Goal: Information Seeking & Learning: Learn about a topic

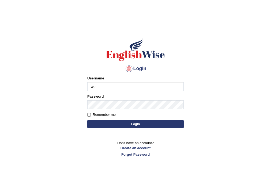
type input "w"
type input "e"
type input "somnath_parramatta"
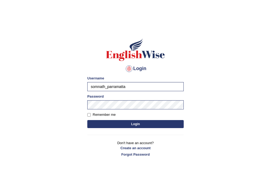
click at [140, 123] on button "Login" at bounding box center [135, 124] width 96 height 8
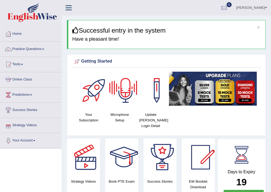
click at [128, 87] on div at bounding box center [125, 90] width 37 height 37
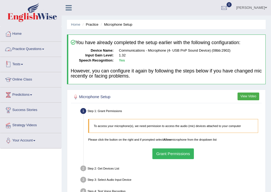
click at [10, 49] on div at bounding box center [8, 49] width 8 height 8
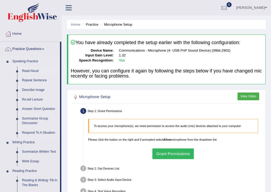
click at [25, 72] on link "Read Aloud" at bounding box center [40, 71] width 40 height 10
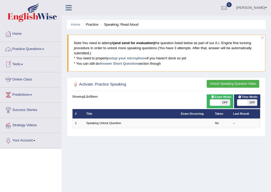
click at [44, 50] on link "Practice Questions" at bounding box center [30, 48] width 61 height 13
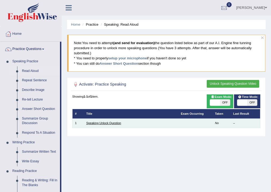
click at [113, 121] on link "Speaking Unlock Question" at bounding box center [103, 122] width 35 height 3
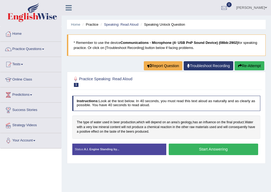
click at [190, 147] on button "Start Answering" at bounding box center [212, 149] width 89 height 11
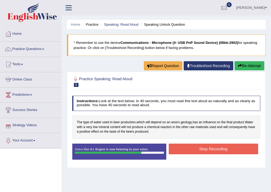
click at [196, 150] on button "Stop Recording" at bounding box center [212, 149] width 89 height 10
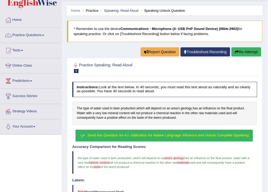
scroll to position [21, 0]
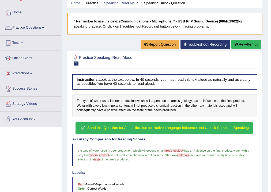
click at [133, 126] on span "Send this Question for A.I. calibration for Native Language Influence and Unloc…" at bounding box center [167, 128] width 161 height 4
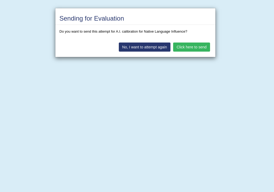
click at [204, 43] on button "Click here to send" at bounding box center [191, 47] width 37 height 9
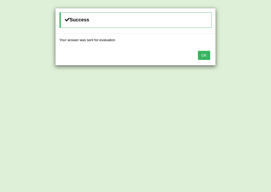
click at [201, 55] on button "OK" at bounding box center [204, 55] width 12 height 9
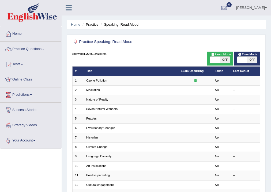
click at [239, 60] on span at bounding box center [242, 60] width 10 height 6
checkbox input "true"
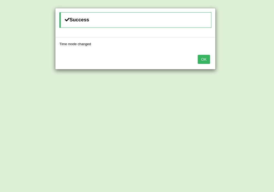
click at [206, 58] on button "OK" at bounding box center [204, 59] width 12 height 9
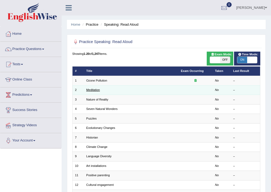
click at [95, 90] on link "Meditation" at bounding box center [93, 89] width 14 height 3
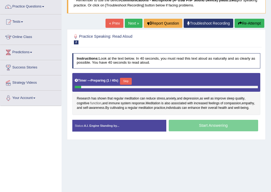
scroll to position [43, 0]
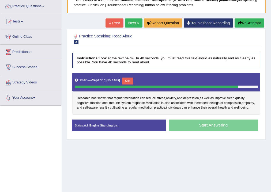
click at [212, 130] on div "Start Answering" at bounding box center [213, 126] width 94 height 13
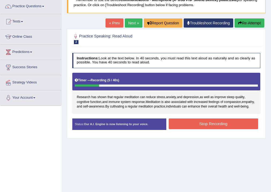
click at [187, 126] on button "Stop Recording" at bounding box center [212, 123] width 89 height 10
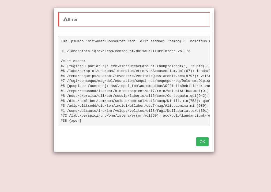
click at [205, 146] on button "OK" at bounding box center [202, 141] width 12 height 9
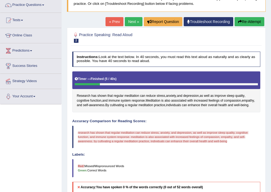
scroll to position [26, 0]
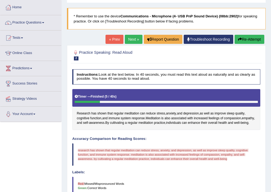
click at [247, 41] on button "Re-Attempt" at bounding box center [249, 39] width 30 height 9
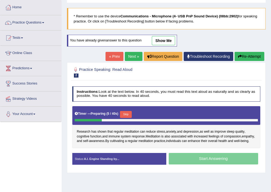
click at [129, 115] on button "Skip" at bounding box center [125, 114] width 11 height 7
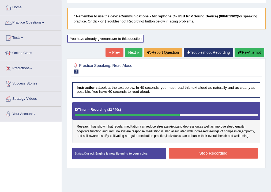
click at [199, 154] on button "Stop Recording" at bounding box center [212, 153] width 89 height 10
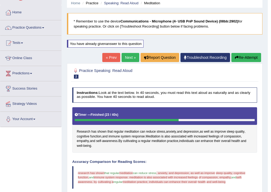
scroll to position [5, 0]
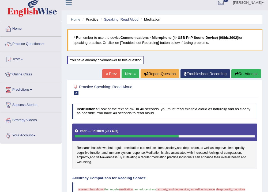
click at [126, 73] on link "Next »" at bounding box center [130, 73] width 18 height 9
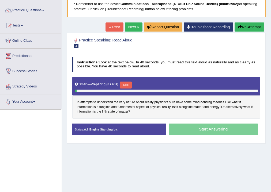
scroll to position [43, 0]
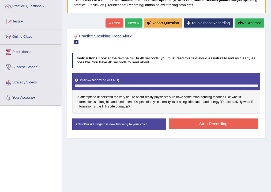
click at [215, 125] on button "Stop Recording" at bounding box center [212, 123] width 89 height 10
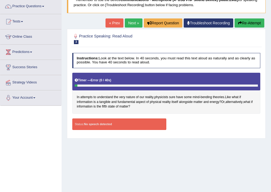
click at [239, 22] on icon "button" at bounding box center [240, 23] width 4 height 4
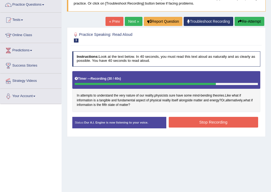
click at [205, 122] on button "Stop Recording" at bounding box center [212, 122] width 89 height 10
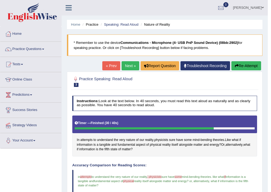
click at [128, 65] on link "Next »" at bounding box center [130, 65] width 18 height 9
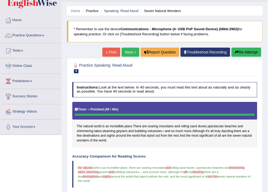
scroll to position [3, 0]
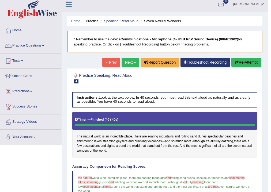
click at [131, 61] on link "Next »" at bounding box center [130, 62] width 18 height 9
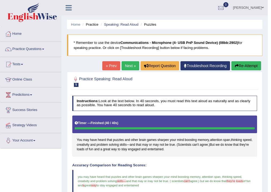
click at [126, 65] on link "Next »" at bounding box center [130, 65] width 18 height 9
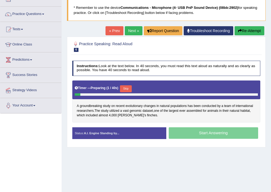
scroll to position [43, 0]
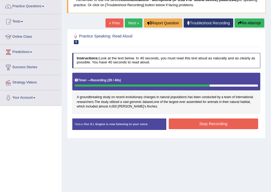
click at [210, 123] on button "Stop Recording" at bounding box center [212, 123] width 89 height 10
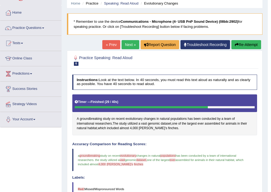
scroll to position [20, 0]
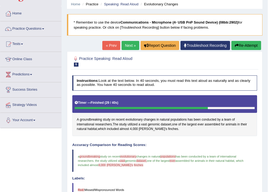
click at [128, 46] on link "Next »" at bounding box center [130, 45] width 18 height 9
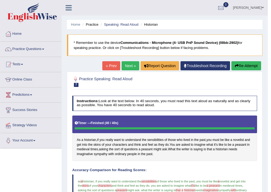
click at [130, 65] on link "Next »" at bounding box center [130, 65] width 18 height 9
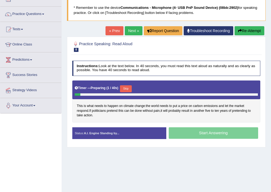
scroll to position [43, 0]
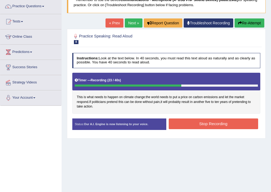
click at [211, 125] on button "Stop Recording" at bounding box center [212, 123] width 89 height 10
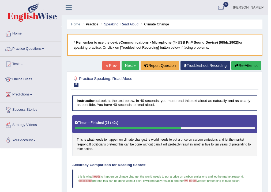
scroll to position [0, 0]
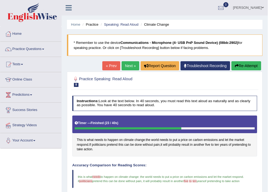
click at [128, 65] on link "Next »" at bounding box center [130, 65] width 18 height 9
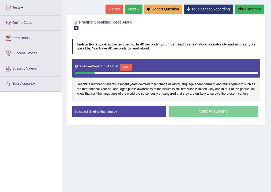
scroll to position [64, 0]
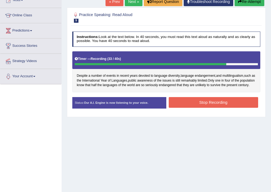
click at [203, 105] on button "Stop Recording" at bounding box center [212, 102] width 89 height 10
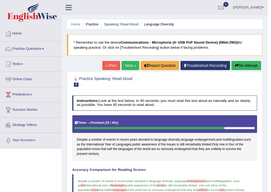
scroll to position [0, 0]
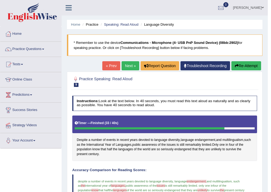
click at [130, 66] on link "Next »" at bounding box center [130, 65] width 18 height 9
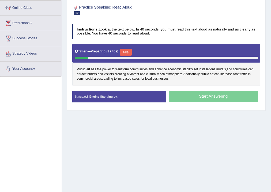
scroll to position [64, 0]
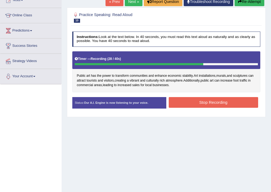
click at [194, 99] on button "Stop Recording" at bounding box center [212, 102] width 89 height 10
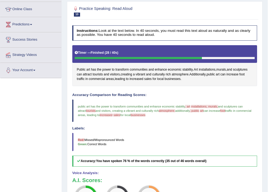
scroll to position [43, 0]
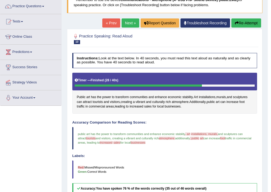
click at [129, 22] on link "Next »" at bounding box center [130, 22] width 18 height 9
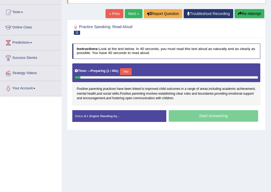
scroll to position [64, 0]
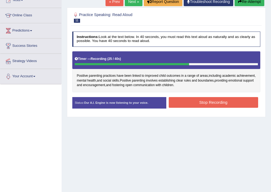
click at [205, 100] on button "Stop Recording" at bounding box center [212, 102] width 89 height 10
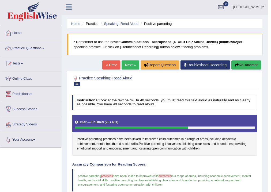
scroll to position [0, 0]
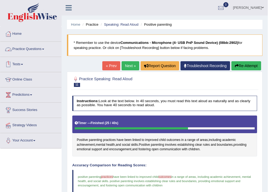
click at [44, 49] on link "Practice Questions" at bounding box center [30, 48] width 61 height 13
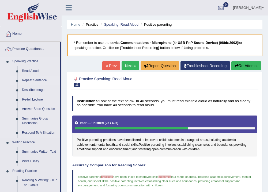
click at [41, 79] on link "Repeat Sentence" at bounding box center [40, 81] width 40 height 10
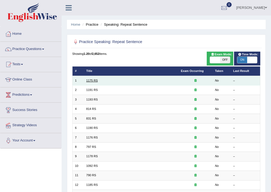
click at [93, 80] on link "1175 RS" at bounding box center [91, 80] width 11 height 3
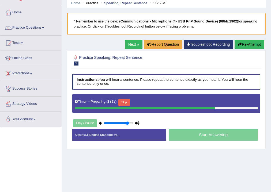
scroll to position [43, 0]
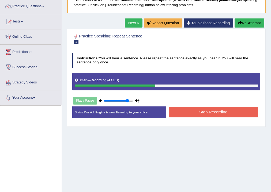
click at [207, 111] on button "Stop Recording" at bounding box center [212, 112] width 89 height 10
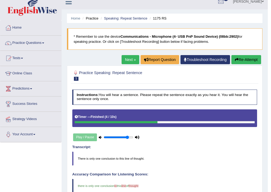
scroll to position [0, 0]
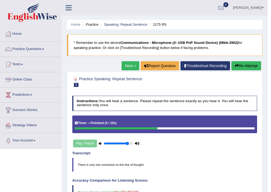
click at [128, 64] on link "Next »" at bounding box center [130, 65] width 18 height 9
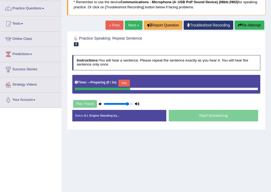
scroll to position [43, 0]
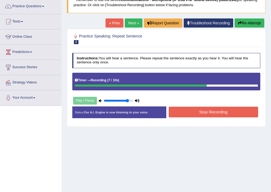
click at [210, 112] on button "Stop Recording" at bounding box center [212, 112] width 89 height 10
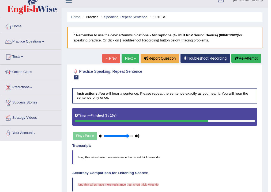
scroll to position [0, 0]
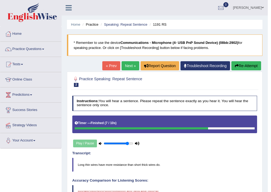
click at [245, 66] on button "Re-Attempt" at bounding box center [246, 65] width 30 height 9
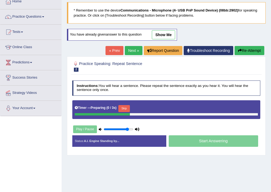
scroll to position [43, 0]
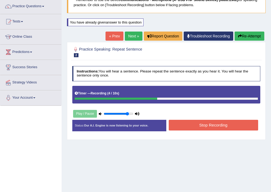
click at [209, 124] on button "Stop Recording" at bounding box center [212, 125] width 89 height 10
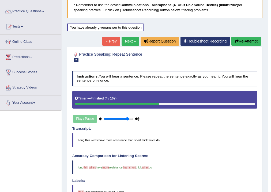
scroll to position [21, 0]
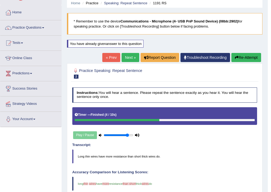
click at [126, 56] on link "Next »" at bounding box center [130, 57] width 18 height 9
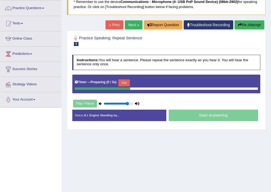
scroll to position [43, 0]
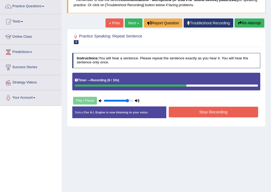
click at [201, 113] on button "Stop Recording" at bounding box center [212, 112] width 89 height 10
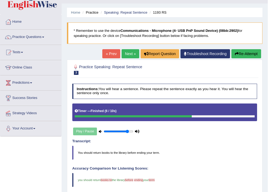
scroll to position [5, 0]
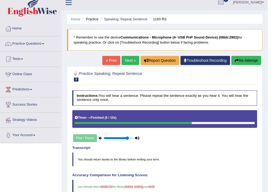
click at [126, 59] on link "Next »" at bounding box center [130, 60] width 18 height 9
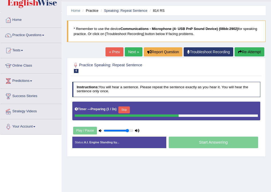
scroll to position [21, 0]
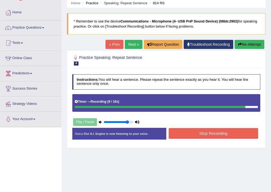
click at [207, 132] on button "Stop Recording" at bounding box center [212, 133] width 89 height 10
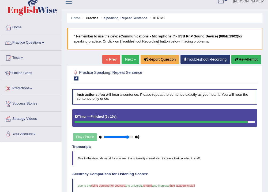
scroll to position [0, 0]
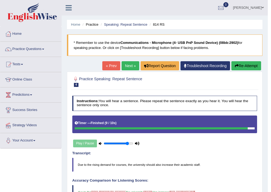
click at [129, 65] on link "Next »" at bounding box center [130, 65] width 18 height 9
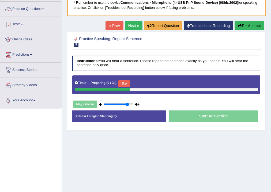
scroll to position [43, 0]
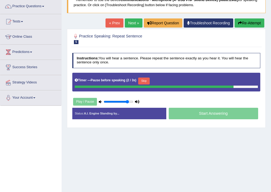
click at [144, 80] on button "Skip" at bounding box center [143, 81] width 11 height 7
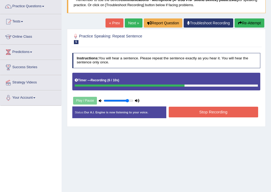
click at [187, 109] on button "Stop Recording" at bounding box center [212, 112] width 89 height 10
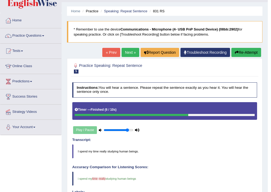
scroll to position [0, 0]
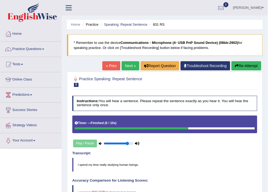
click at [126, 65] on link "Next »" at bounding box center [130, 65] width 18 height 9
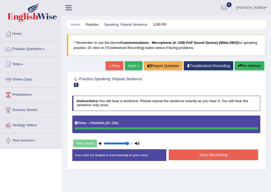
click at [211, 152] on button "Stop Recording" at bounding box center [212, 154] width 89 height 10
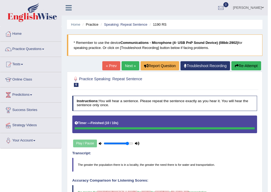
click at [128, 63] on link "Next »" at bounding box center [130, 65] width 18 height 9
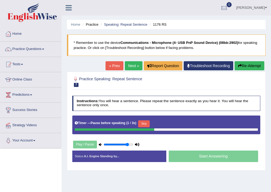
click at [145, 123] on button "Skip" at bounding box center [143, 123] width 11 height 7
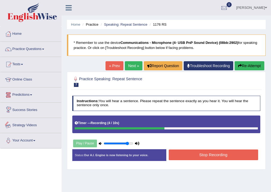
click at [205, 155] on button "Stop Recording" at bounding box center [212, 154] width 89 height 10
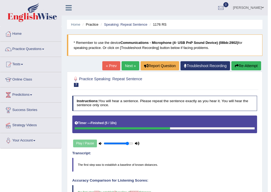
click at [131, 64] on link "Next »" at bounding box center [130, 65] width 18 height 9
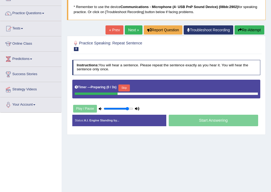
scroll to position [43, 0]
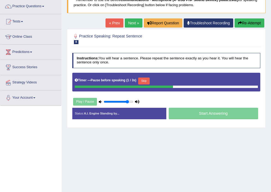
click at [145, 80] on button "Skip" at bounding box center [143, 81] width 11 height 7
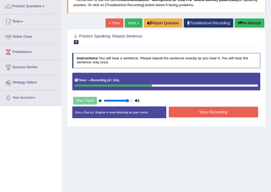
click at [204, 112] on button "Stop Recording" at bounding box center [212, 112] width 89 height 10
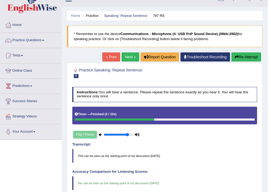
scroll to position [5, 0]
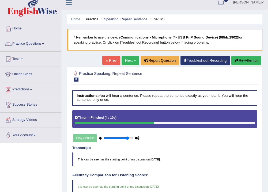
click at [127, 60] on link "Next »" at bounding box center [130, 60] width 18 height 9
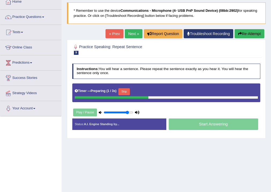
scroll to position [43, 0]
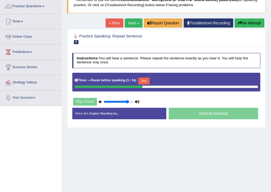
click at [147, 81] on button "Skip" at bounding box center [143, 81] width 11 height 7
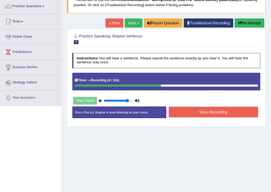
click at [197, 113] on button "Stop Recording" at bounding box center [212, 112] width 89 height 10
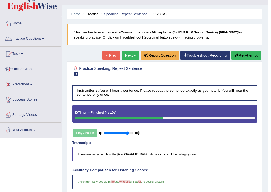
scroll to position [0, 0]
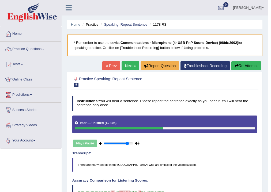
click at [125, 64] on link "Next »" at bounding box center [130, 65] width 18 height 9
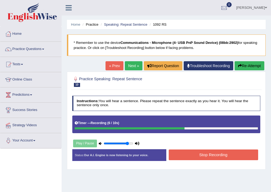
click at [212, 155] on button "Stop Recording" at bounding box center [212, 154] width 89 height 10
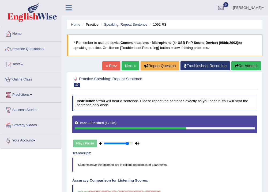
click at [129, 64] on link "Next »" at bounding box center [130, 65] width 18 height 9
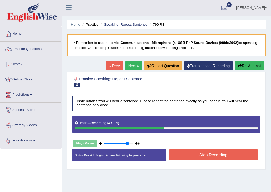
click at [209, 156] on button "Stop Recording" at bounding box center [212, 154] width 89 height 10
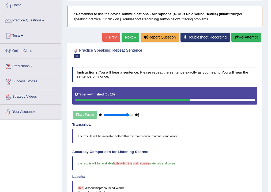
scroll to position [21, 0]
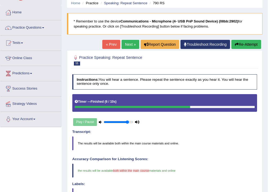
click at [130, 42] on link "Next »" at bounding box center [130, 44] width 18 height 9
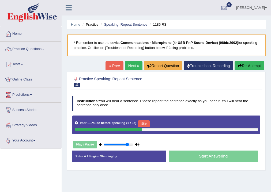
click at [142, 123] on button "Skip" at bounding box center [143, 123] width 11 height 7
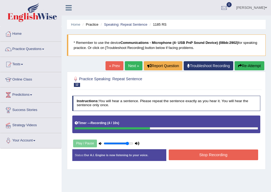
click at [201, 152] on button "Stop Recording" at bounding box center [212, 154] width 89 height 10
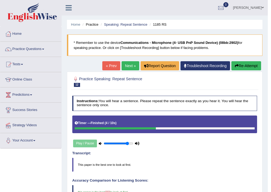
click at [127, 65] on link "Next »" at bounding box center [130, 65] width 18 height 9
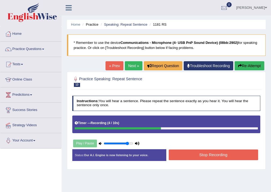
click at [190, 155] on button "Stop Recording" at bounding box center [212, 154] width 89 height 10
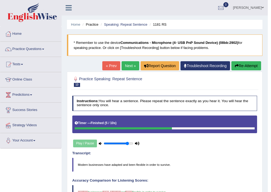
click at [126, 67] on link "Next »" at bounding box center [130, 65] width 18 height 9
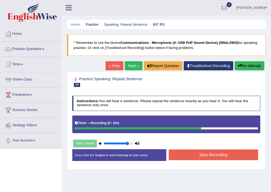
click at [215, 155] on button "Stop Recording" at bounding box center [212, 154] width 89 height 10
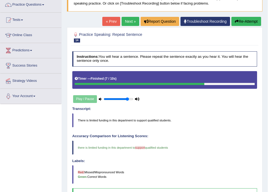
scroll to position [5, 0]
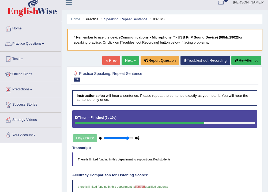
click at [129, 60] on link "Next »" at bounding box center [130, 60] width 18 height 9
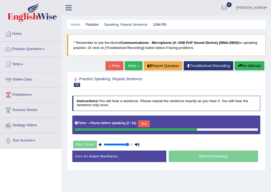
click at [147, 122] on button "Skip" at bounding box center [143, 123] width 11 height 7
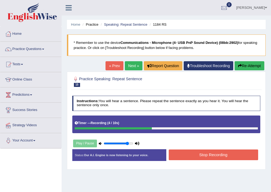
click at [202, 152] on button "Stop Recording" at bounding box center [212, 154] width 89 height 10
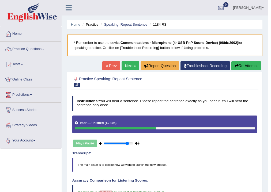
click at [128, 65] on link "Next »" at bounding box center [130, 65] width 18 height 9
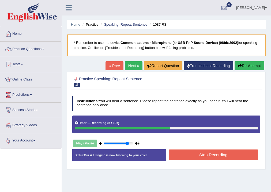
click at [197, 155] on button "Stop Recording" at bounding box center [212, 154] width 89 height 10
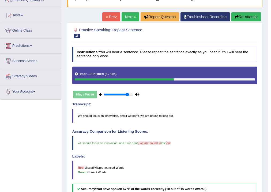
scroll to position [43, 0]
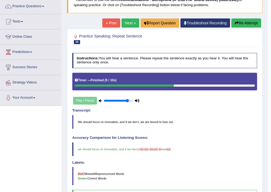
click at [124, 22] on link "Next »" at bounding box center [130, 22] width 18 height 9
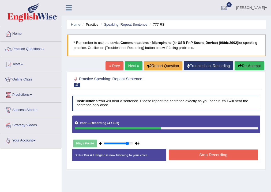
click at [205, 152] on button "Stop Recording" at bounding box center [212, 154] width 89 height 10
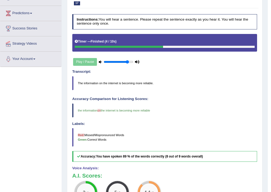
scroll to position [21, 0]
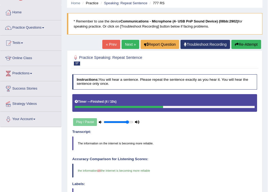
click at [129, 43] on link "Next »" at bounding box center [130, 44] width 18 height 9
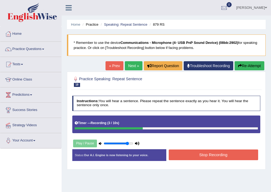
click at [200, 156] on button "Stop Recording" at bounding box center [212, 154] width 89 height 10
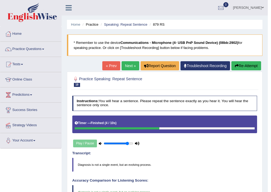
click at [124, 65] on link "Next »" at bounding box center [130, 65] width 18 height 9
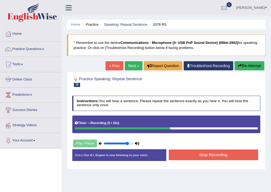
click at [205, 157] on button "Stop Recording" at bounding box center [212, 154] width 89 height 10
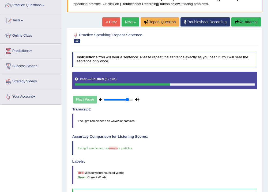
scroll to position [43, 0]
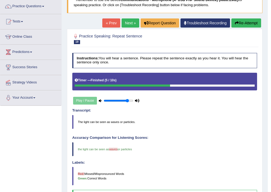
click at [126, 22] on link "Next »" at bounding box center [130, 22] width 18 height 9
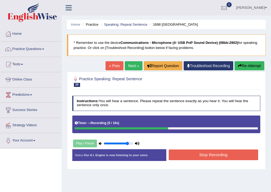
click at [200, 154] on button "Stop Recording" at bounding box center [212, 154] width 89 height 10
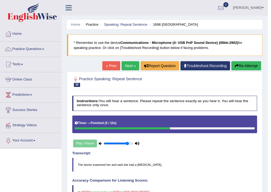
click at [127, 65] on link "Next »" at bounding box center [130, 65] width 18 height 9
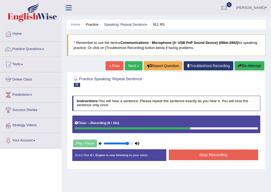
click at [191, 154] on button "Stop Recording" at bounding box center [212, 154] width 89 height 10
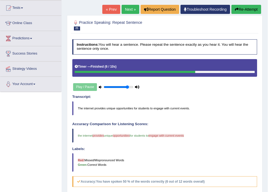
scroll to position [43, 0]
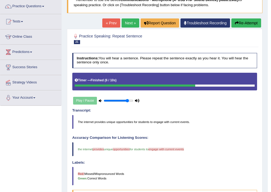
click at [125, 21] on link "Next »" at bounding box center [130, 22] width 18 height 9
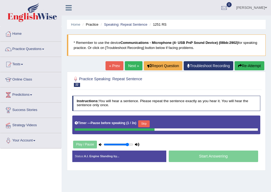
click at [143, 123] on button "Skip" at bounding box center [143, 123] width 11 height 7
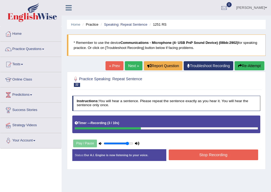
click at [202, 154] on button "Stop Recording" at bounding box center [212, 154] width 89 height 10
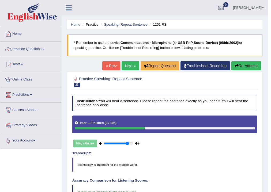
click at [128, 66] on link "Next »" at bounding box center [130, 65] width 18 height 9
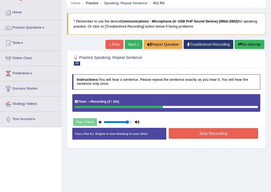
scroll to position [43, 0]
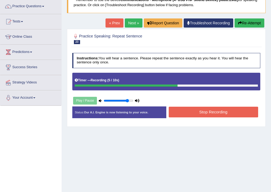
click at [197, 110] on button "Stop Recording" at bounding box center [212, 112] width 89 height 10
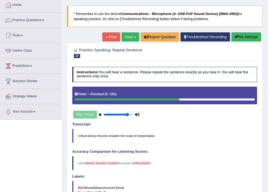
scroll to position [21, 0]
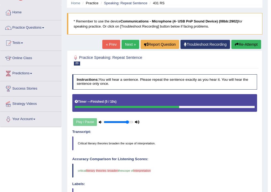
click at [131, 43] on link "Next »" at bounding box center [130, 44] width 18 height 9
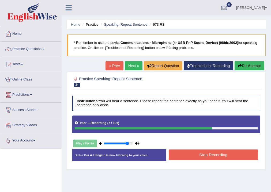
click at [205, 154] on button "Stop Recording" at bounding box center [212, 154] width 89 height 10
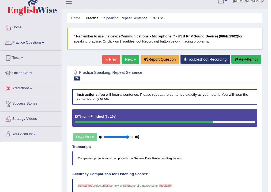
scroll to position [5, 0]
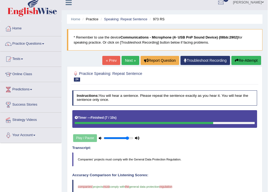
click at [129, 59] on link "Next »" at bounding box center [130, 60] width 18 height 9
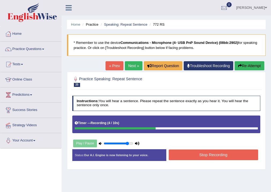
click at [214, 156] on button "Stop Recording" at bounding box center [212, 154] width 89 height 10
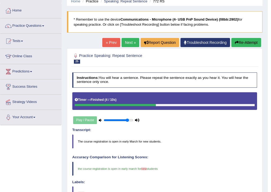
scroll to position [21, 0]
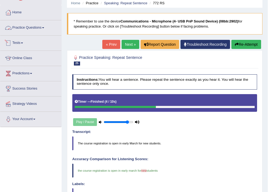
click at [34, 28] on link "Practice Questions" at bounding box center [30, 26] width 61 height 13
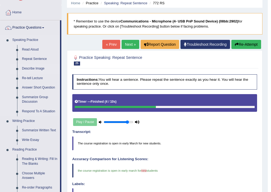
click at [31, 67] on link "Describe Image" at bounding box center [40, 69] width 40 height 10
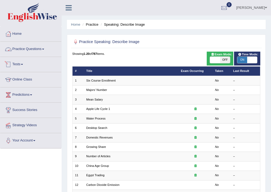
click at [39, 51] on link "Practice Questions" at bounding box center [30, 48] width 61 height 13
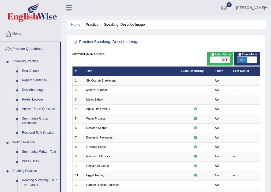
click at [32, 98] on link "Re-tell Lecture" at bounding box center [40, 100] width 40 height 10
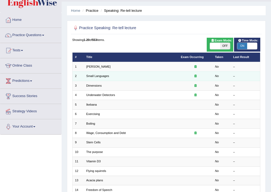
scroll to position [21, 0]
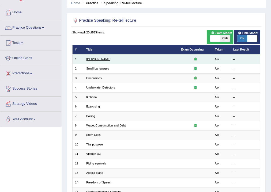
click at [97, 59] on link "[PERSON_NAME]" at bounding box center [98, 58] width 24 height 3
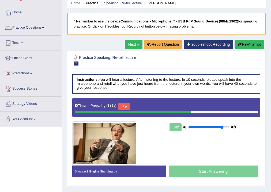
scroll to position [43, 0]
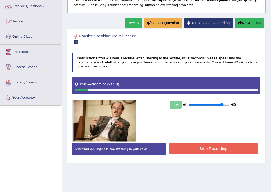
click at [201, 149] on button "Stop Recording" at bounding box center [212, 148] width 89 height 10
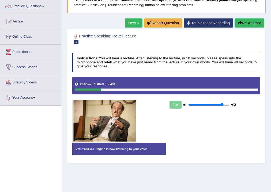
click at [180, 37] on h2 "Practice Speaking: Re-tell lecture 1 Amory Lovins" at bounding box center [130, 38] width 117 height 11
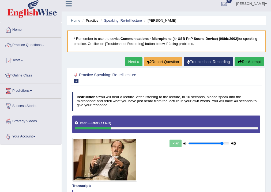
scroll to position [0, 0]
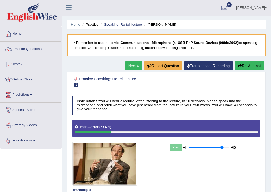
click at [132, 64] on link "Next »" at bounding box center [134, 65] width 18 height 9
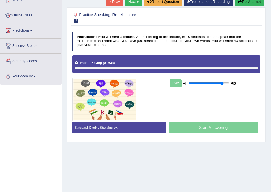
scroll to position [43, 0]
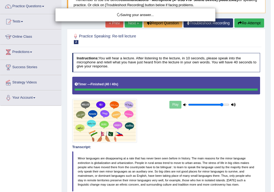
click at [214, 143] on div "Saving your answer..." at bounding box center [137, 96] width 274 height 192
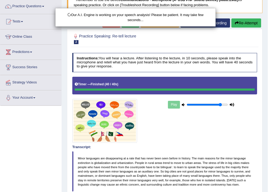
click at [226, 137] on div "Our A.I. Engine is working on your speech analysis! Please be patient. It may t…" at bounding box center [135, 96] width 271 height 192
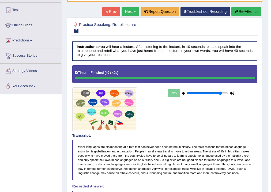
scroll to position [38, 0]
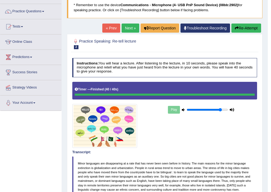
click at [128, 27] on link "Next »" at bounding box center [130, 28] width 18 height 9
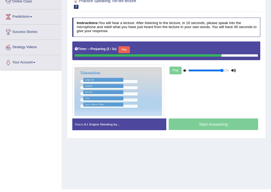
scroll to position [86, 0]
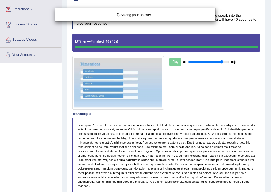
click at [191, 142] on div "Saving your answer..." at bounding box center [137, 96] width 274 height 192
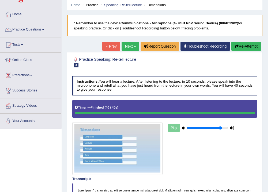
scroll to position [17, 0]
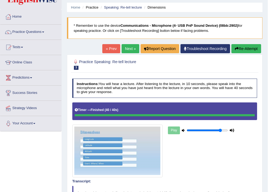
click at [129, 48] on link "Next »" at bounding box center [130, 48] width 18 height 9
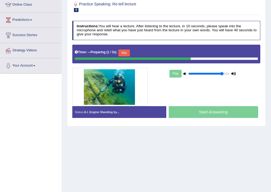
scroll to position [86, 0]
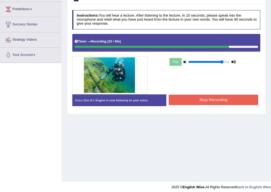
click at [203, 98] on button "Stop Recording" at bounding box center [212, 100] width 89 height 10
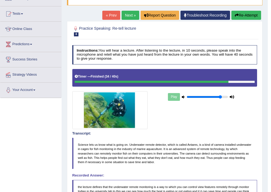
scroll to position [21, 0]
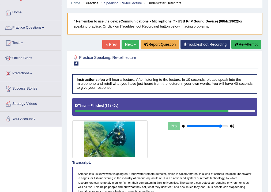
click at [128, 44] on link "Next »" at bounding box center [130, 44] width 18 height 9
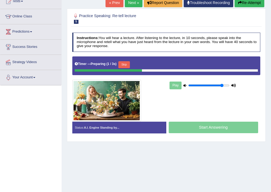
scroll to position [64, 0]
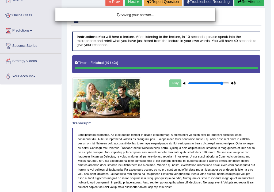
click at [206, 109] on div "Saving your answer..." at bounding box center [137, 96] width 274 height 192
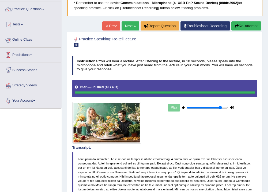
scroll to position [0, 0]
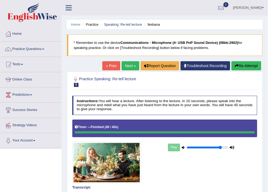
click at [44, 48] on link "Practice Questions" at bounding box center [30, 48] width 61 height 13
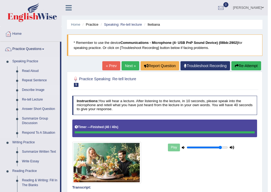
click at [33, 90] on link "Describe Image" at bounding box center [40, 90] width 40 height 10
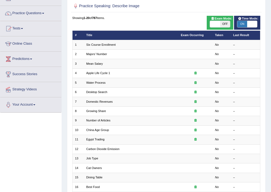
scroll to position [43, 0]
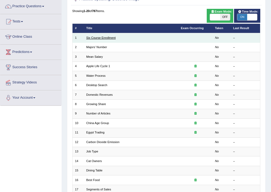
click at [109, 38] on link "Six Course Enrollment" at bounding box center [100, 37] width 29 height 3
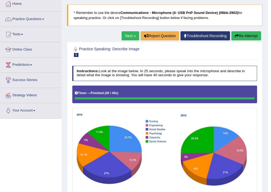
scroll to position [11, 0]
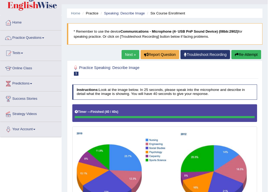
click at [130, 52] on link "Next »" at bounding box center [130, 54] width 18 height 9
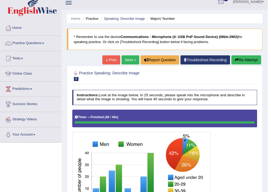
scroll to position [3, 0]
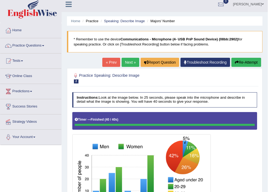
click at [127, 62] on link "Next »" at bounding box center [130, 62] width 18 height 9
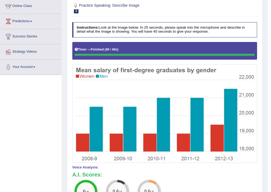
scroll to position [23, 0]
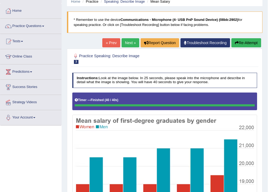
click at [129, 43] on link "Next »" at bounding box center [130, 42] width 18 height 9
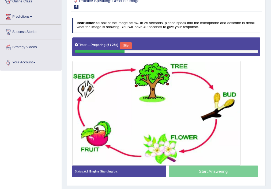
scroll to position [86, 0]
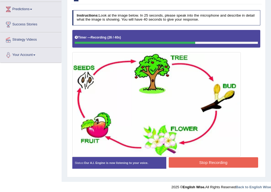
click at [215, 166] on button "Stop Recording" at bounding box center [212, 162] width 89 height 10
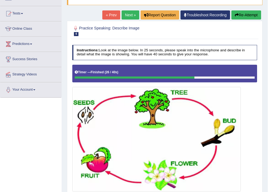
scroll to position [29, 0]
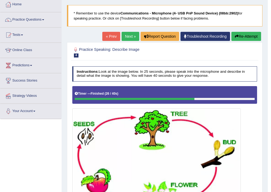
click at [123, 36] on link "Next »" at bounding box center [130, 36] width 18 height 9
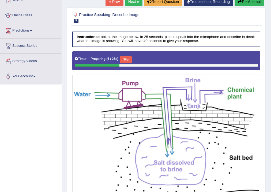
scroll to position [86, 0]
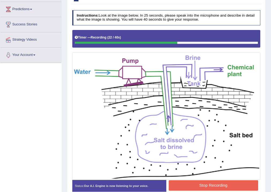
click at [207, 186] on button "Stop Recording" at bounding box center [212, 185] width 89 height 10
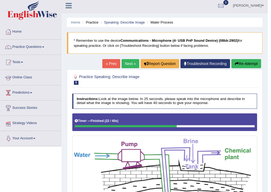
scroll to position [0, 0]
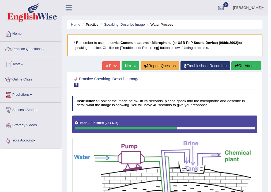
click at [44, 49] on span at bounding box center [43, 49] width 2 height 1
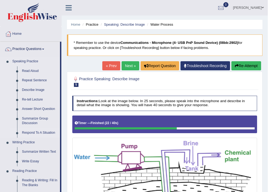
click at [44, 131] on link "Respond To A Situation" at bounding box center [40, 133] width 40 height 10
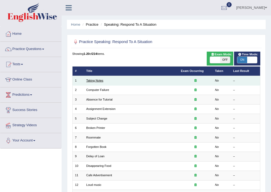
click at [97, 80] on link "Taking Notes" at bounding box center [94, 80] width 17 height 3
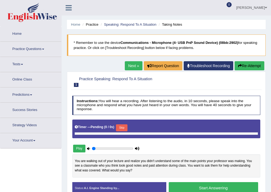
type input "0.85"
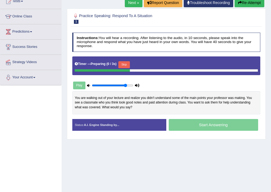
scroll to position [64, 0]
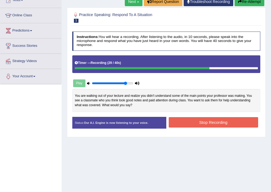
click at [201, 119] on button "Stop Recording" at bounding box center [212, 122] width 89 height 10
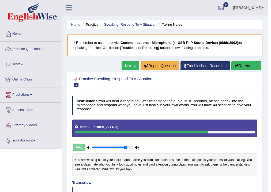
scroll to position [0, 0]
click at [126, 66] on link "Next »" at bounding box center [130, 65] width 18 height 9
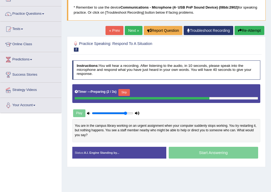
scroll to position [43, 0]
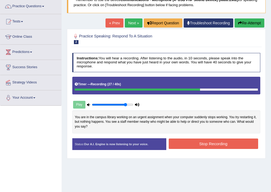
click at [199, 145] on button "Stop Recording" at bounding box center [212, 144] width 89 height 10
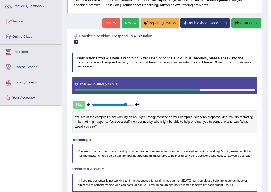
click at [199, 158] on blockquote "You are in the campus library working on an urgent assignment when your compute…" at bounding box center [164, 153] width 185 height 18
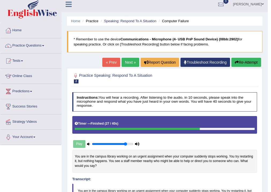
scroll to position [0, 0]
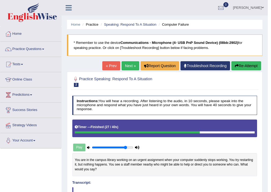
click at [127, 66] on link "Next »" at bounding box center [130, 65] width 18 height 9
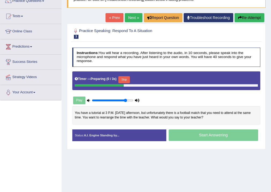
scroll to position [64, 0]
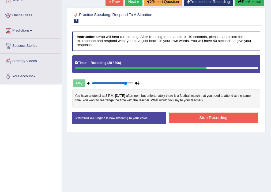
click at [217, 116] on button "Stop Recording" at bounding box center [212, 118] width 89 height 10
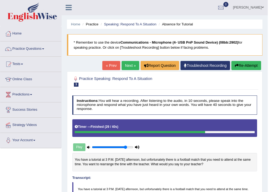
scroll to position [0, 0]
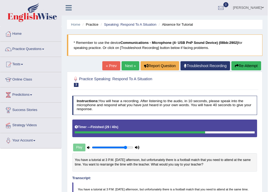
click at [129, 66] on link "Next »" at bounding box center [130, 65] width 18 height 9
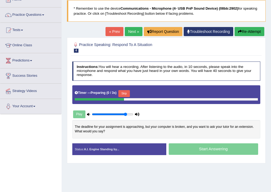
scroll to position [43, 0]
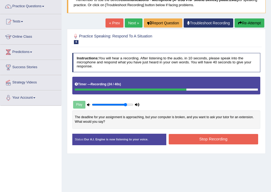
click at [205, 141] on button "Stop Recording" at bounding box center [212, 139] width 89 height 10
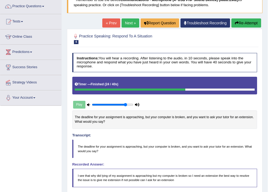
click at [126, 22] on link "Next »" at bounding box center [130, 22] width 18 height 9
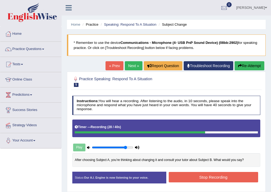
click at [202, 174] on button "Stop Recording" at bounding box center [212, 177] width 89 height 10
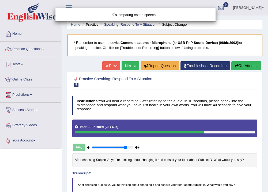
click at [254, 171] on body "Toggle navigation Home Practice Questions Speaking Practice Read Aloud Repeat S…" at bounding box center [135, 96] width 271 height 192
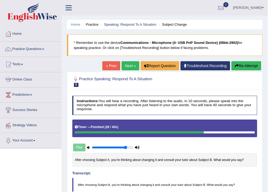
click at [43, 48] on link "Practice Questions" at bounding box center [30, 48] width 61 height 13
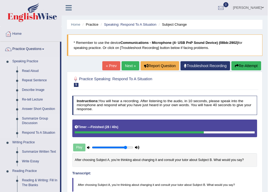
click at [37, 114] on link "Summarize Group Discussion" at bounding box center [40, 121] width 40 height 14
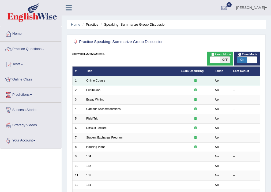
click at [96, 79] on link "Online Course" at bounding box center [95, 80] width 19 height 3
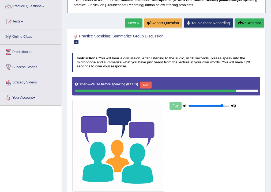
scroll to position [64, 0]
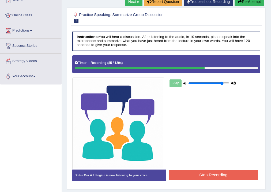
click at [200, 174] on button "Stop Recording" at bounding box center [212, 175] width 89 height 10
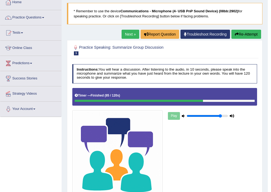
scroll to position [0, 0]
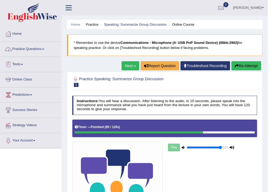
click at [30, 46] on link "Practice Questions" at bounding box center [30, 48] width 61 height 13
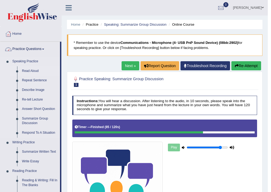
click at [33, 68] on link "Read Aloud" at bounding box center [40, 71] width 40 height 10
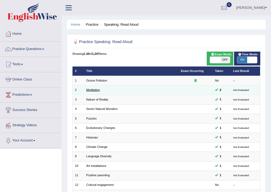
click at [95, 88] on link "Meditation" at bounding box center [93, 89] width 14 height 3
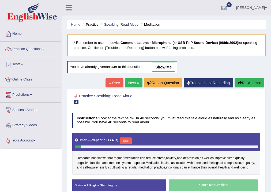
click at [165, 71] on link "show me" at bounding box center [163, 67] width 23 height 9
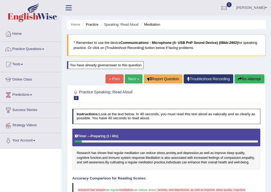
click at [164, 67] on div "Home Practice Speaking: Read Aloud Meditation * Remember to use the device Comm…" at bounding box center [166, 151] width 209 height 303
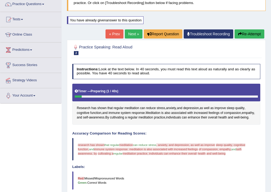
scroll to position [43, 0]
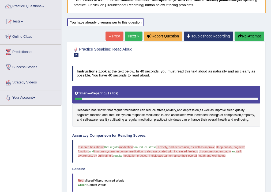
click at [134, 35] on link "Next »" at bounding box center [134, 36] width 18 height 9
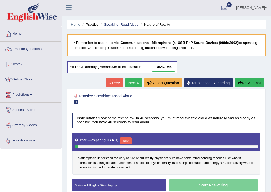
click at [157, 67] on link "show me" at bounding box center [163, 67] width 23 height 9
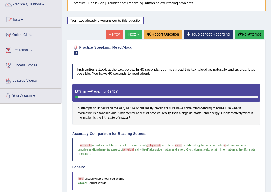
scroll to position [43, 0]
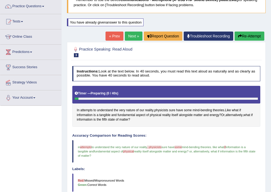
click at [125, 36] on link "Next »" at bounding box center [134, 36] width 18 height 9
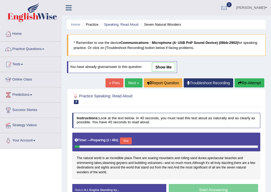
click at [169, 67] on link "show me" at bounding box center [163, 67] width 23 height 9
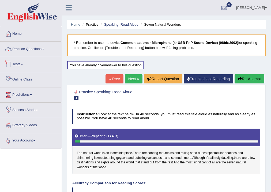
click at [31, 47] on link "Practice Questions" at bounding box center [30, 48] width 61 height 13
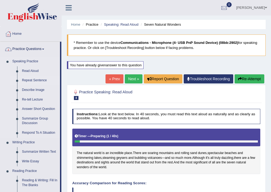
click at [30, 78] on link "Repeat Sentence" at bounding box center [40, 81] width 40 height 10
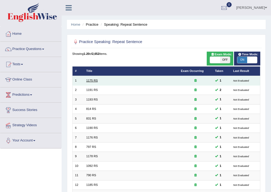
click at [93, 81] on link "1175 RS" at bounding box center [91, 80] width 11 height 3
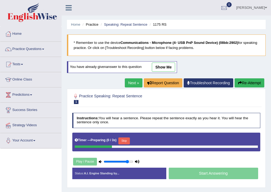
click at [168, 66] on link "show me" at bounding box center [163, 67] width 23 height 9
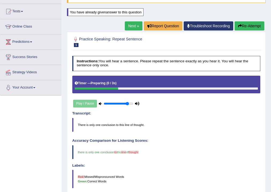
scroll to position [18, 0]
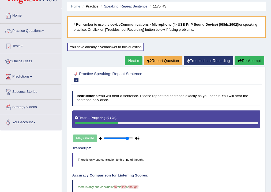
click at [133, 60] on link "Next »" at bounding box center [134, 60] width 18 height 9
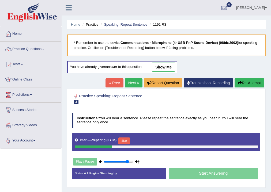
click at [174, 69] on link "show me" at bounding box center [163, 67] width 23 height 9
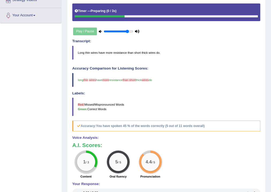
scroll to position [61, 0]
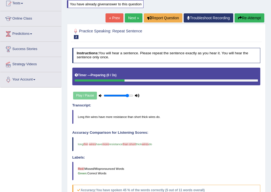
click at [132, 22] on link "Next »" at bounding box center [134, 17] width 18 height 9
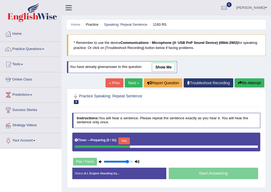
click at [156, 67] on link "show me" at bounding box center [163, 67] width 23 height 9
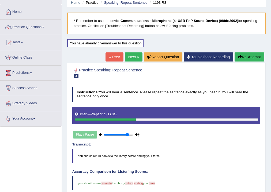
scroll to position [21, 0]
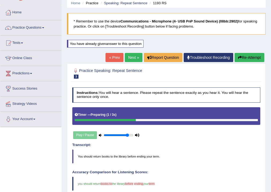
click at [134, 58] on link "Next »" at bounding box center [134, 57] width 18 height 9
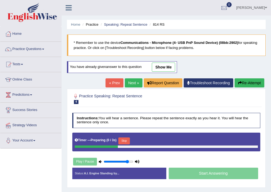
click at [160, 63] on link "show me" at bounding box center [163, 67] width 23 height 9
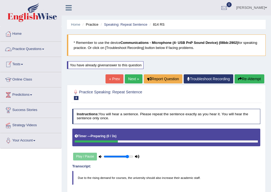
click at [134, 78] on link "Next »" at bounding box center [134, 78] width 18 height 9
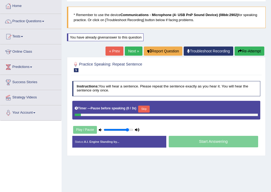
scroll to position [25, 0]
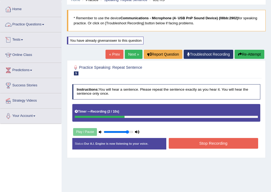
click at [134, 53] on link "Next »" at bounding box center [134, 54] width 18 height 9
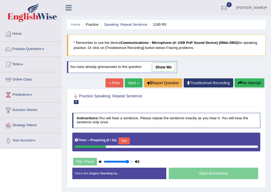
click at [153, 65] on link "show me" at bounding box center [163, 67] width 23 height 9
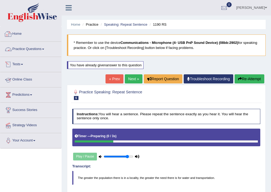
click at [31, 51] on link "Practice Questions" at bounding box center [30, 48] width 61 height 13
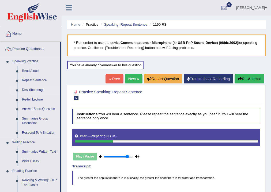
click at [31, 88] on link "Describe Image" at bounding box center [40, 90] width 40 height 10
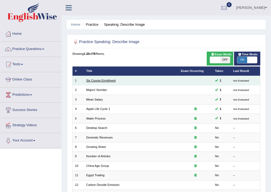
click at [102, 79] on link "Six Course Enrollment" at bounding box center [100, 80] width 29 height 3
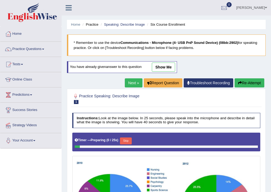
click at [167, 64] on link "show me" at bounding box center [163, 67] width 23 height 9
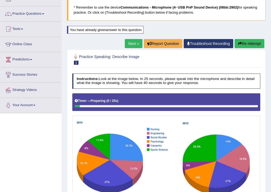
scroll to position [21, 0]
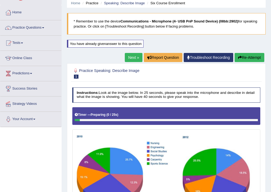
click at [138, 61] on link "Next »" at bounding box center [134, 57] width 18 height 9
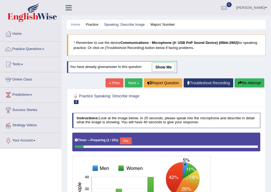
click at [173, 64] on link "show me" at bounding box center [163, 67] width 23 height 9
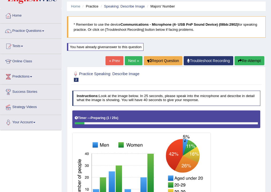
scroll to position [17, 0]
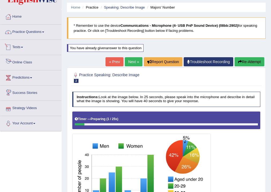
click at [24, 32] on link "Practice Questions" at bounding box center [30, 31] width 61 height 13
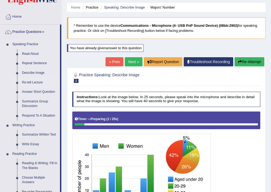
click at [33, 82] on link "Re-tell Lecture" at bounding box center [40, 83] width 40 height 10
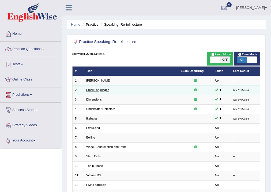
click at [104, 89] on link "Small Languages" at bounding box center [97, 89] width 23 height 3
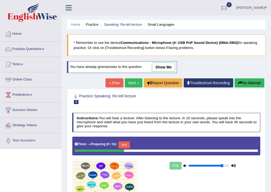
click at [164, 67] on link "show me" at bounding box center [163, 67] width 23 height 9
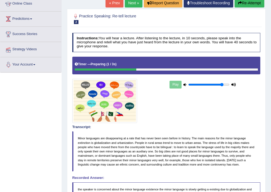
scroll to position [21, 0]
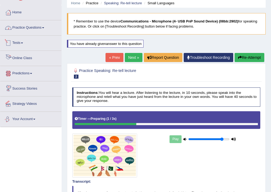
click at [20, 27] on link "Practice Questions" at bounding box center [30, 26] width 61 height 13
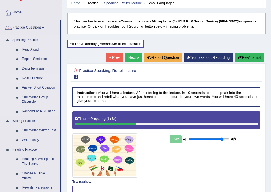
click at [24, 77] on link "Re-tell Lecture" at bounding box center [40, 79] width 40 height 10
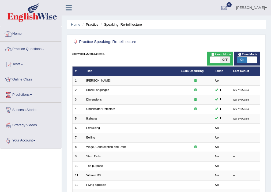
click at [26, 48] on link "Practice Questions" at bounding box center [30, 48] width 61 height 13
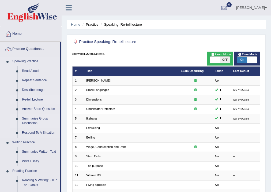
click at [33, 121] on link "Summarize Group Discussion" at bounding box center [40, 121] width 40 height 14
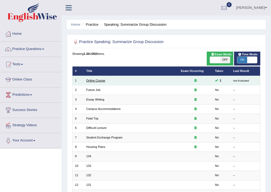
click at [95, 82] on link "Online Course" at bounding box center [95, 80] width 19 height 3
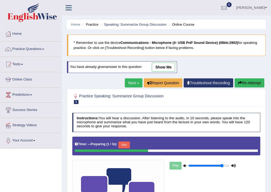
click at [159, 68] on link "show me" at bounding box center [163, 67] width 23 height 9
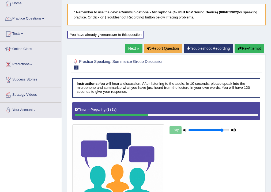
scroll to position [21, 0]
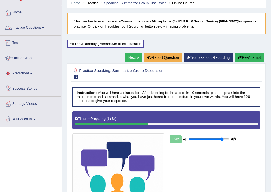
click at [30, 28] on link "Practice Questions" at bounding box center [30, 26] width 61 height 13
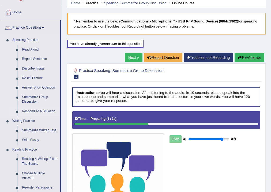
click at [35, 113] on link "Respond To A Situation" at bounding box center [40, 112] width 40 height 10
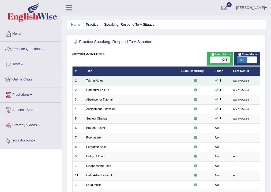
click at [98, 81] on link "Taking Notes" at bounding box center [94, 80] width 17 height 3
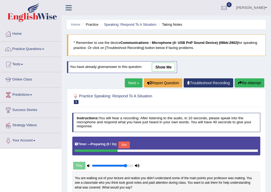
click at [162, 68] on link "show me" at bounding box center [163, 67] width 23 height 9
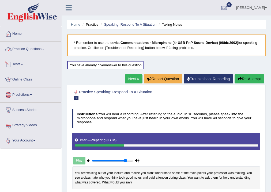
click at [44, 49] on span at bounding box center [43, 49] width 2 height 1
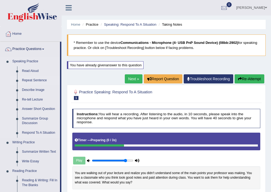
click at [39, 79] on link "Repeat Sentence" at bounding box center [40, 81] width 40 height 10
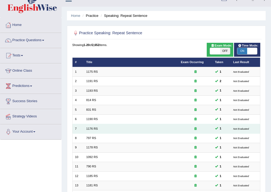
scroll to position [116, 0]
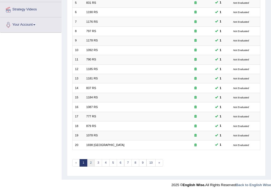
click at [89, 159] on link "2" at bounding box center [91, 162] width 8 height 7
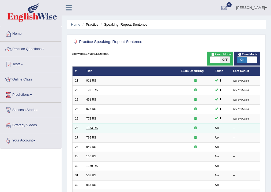
click at [93, 128] on link "1183 RS" at bounding box center [91, 127] width 11 height 3
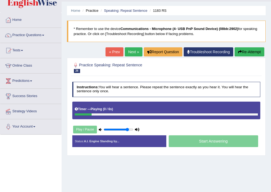
scroll to position [21, 0]
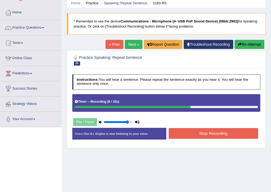
click at [199, 133] on button "Stop Recording" at bounding box center [212, 133] width 89 height 10
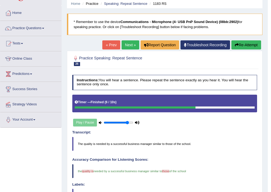
scroll to position [64, 0]
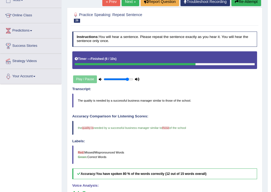
click at [124, 2] on link "Next »" at bounding box center [130, 1] width 18 height 9
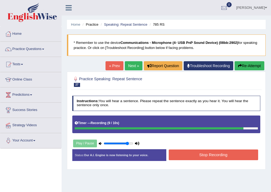
click at [213, 157] on button "Stop Recording" at bounding box center [212, 154] width 89 height 10
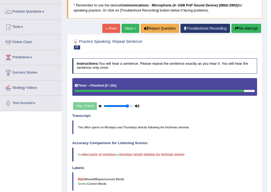
scroll to position [21, 0]
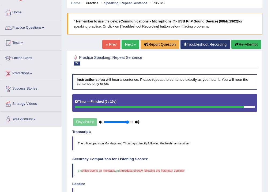
click at [244, 44] on button "Re-Attempt" at bounding box center [246, 44] width 30 height 9
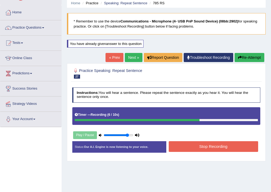
click at [191, 148] on button "Stop Recording" at bounding box center [212, 146] width 89 height 10
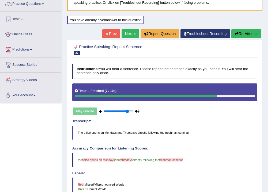
scroll to position [43, 0]
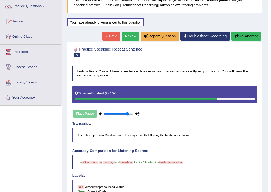
click at [125, 39] on link "Next »" at bounding box center [130, 36] width 18 height 9
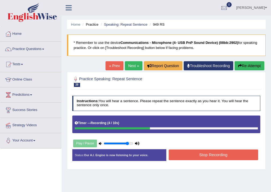
click at [214, 152] on button "Stop Recording" at bounding box center [212, 154] width 89 height 10
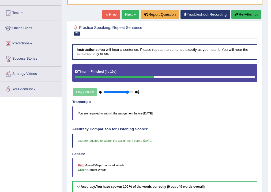
scroll to position [43, 0]
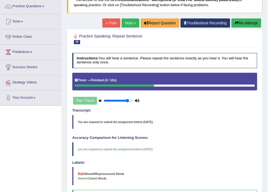
click at [126, 22] on link "Next »" at bounding box center [130, 22] width 18 height 9
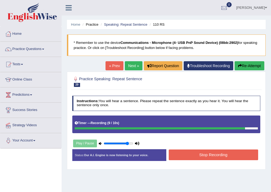
click at [207, 155] on button "Stop Recording" at bounding box center [212, 154] width 89 height 10
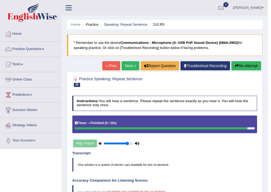
click at [260, 8] on link "Somnath Chakraborty" at bounding box center [248, 7] width 39 height 14
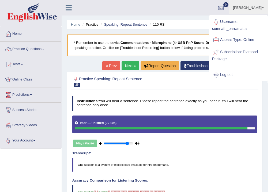
click at [224, 73] on link "Log out" at bounding box center [238, 75] width 58 height 12
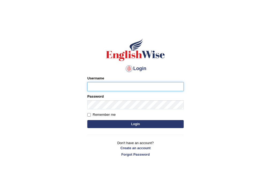
click at [87, 120] on button "Login" at bounding box center [135, 124] width 96 height 8
